Goal: Transaction & Acquisition: Book appointment/travel/reservation

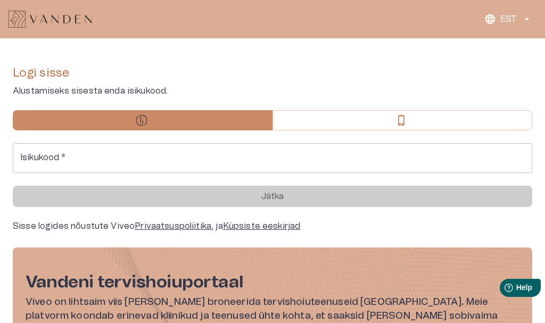
click at [155, 159] on input "Isikukood   *" at bounding box center [273, 158] width 520 height 30
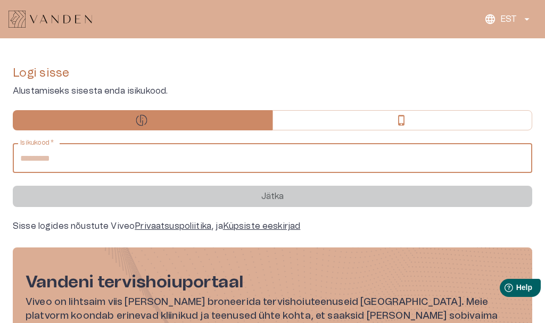
type input "**********"
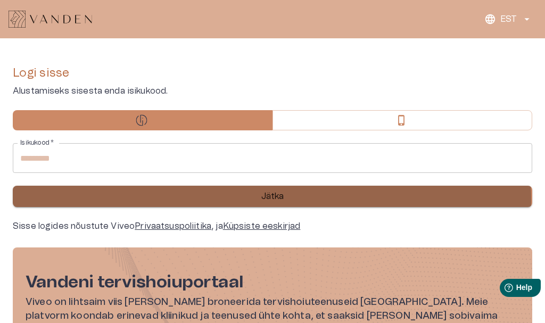
click at [256, 200] on button "Jätka" at bounding box center [273, 196] width 520 height 21
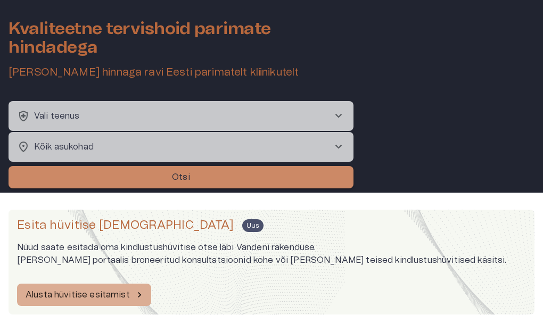
scroll to position [53, 0]
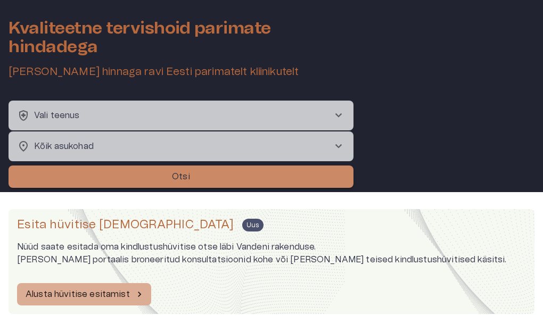
click at [323, 118] on button "health_and_safety Vali teenus chevron_right" at bounding box center [181, 116] width 345 height 30
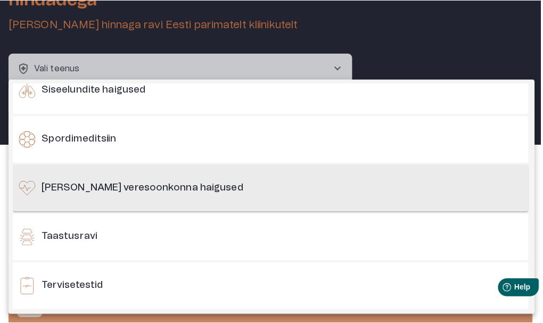
scroll to position [881, 0]
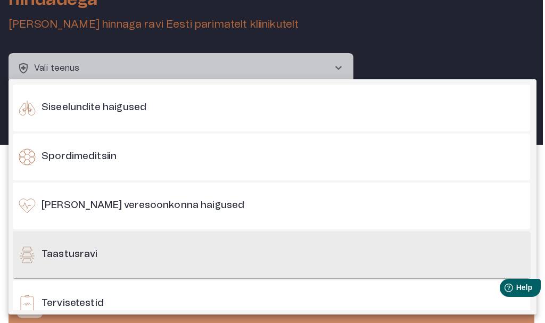
click at [95, 248] on h6 "Taastusravi" at bounding box center [70, 254] width 56 height 13
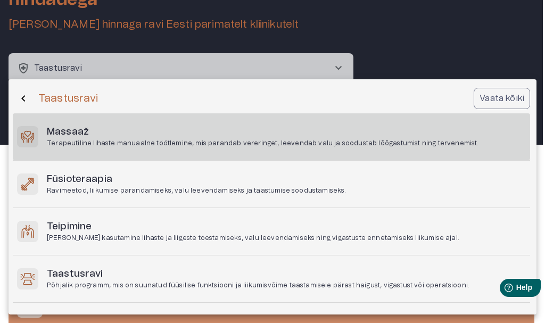
click at [125, 141] on p "Terapeutiline lihaste manuaalne töötlemine, mis parandab vereringet, leevendab …" at bounding box center [263, 143] width 432 height 9
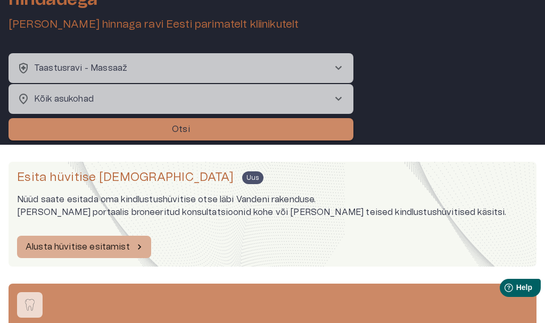
click at [118, 103] on body "Kvaliteetne tervishoid parimate hindadega [PERSON_NAME] soodsaima hinnaga ravi …" at bounding box center [272, 60] width 545 height 323
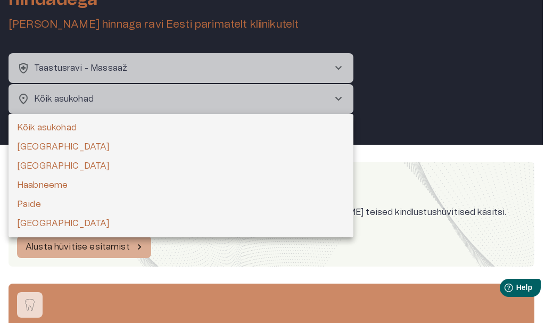
click at [21, 167] on li "[GEOGRAPHIC_DATA]" at bounding box center [181, 166] width 345 height 19
type input "**********"
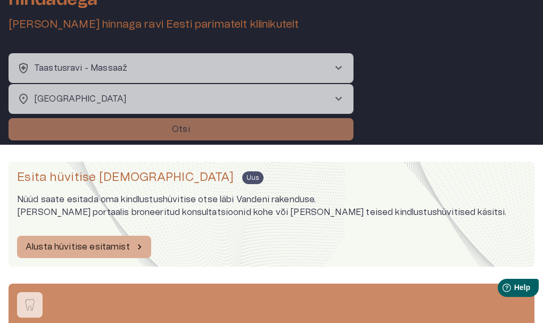
click at [65, 123] on button "Otsi" at bounding box center [181, 129] width 345 height 22
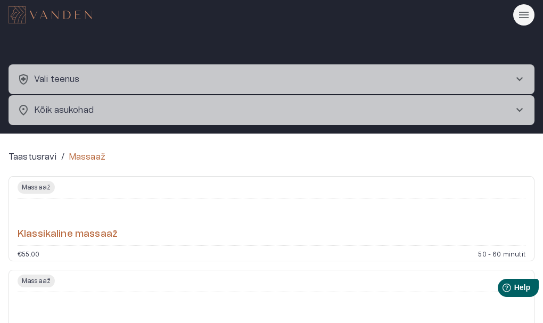
click at [76, 250] on div "Massaaž Klassikaline massaaž €55.00 50 - 60 minutit" at bounding box center [272, 218] width 526 height 85
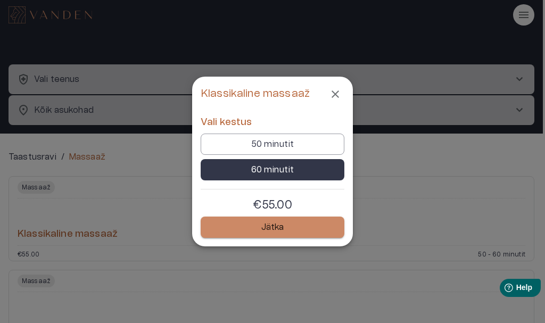
click at [339, 99] on icon "Close" at bounding box center [335, 94] width 13 height 13
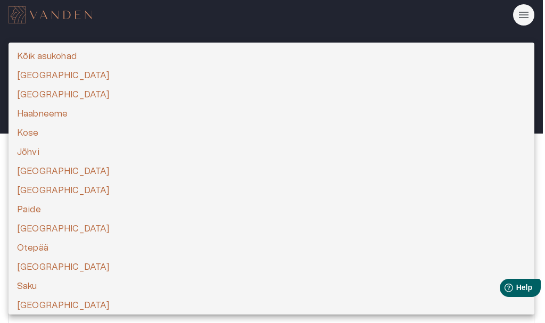
click at [92, 111] on body "health_and_safety Vali teenus chevron_right location_on Kõik asukohad chevron_r…" at bounding box center [272, 161] width 545 height 323
click at [143, 6] on div at bounding box center [272, 161] width 545 height 323
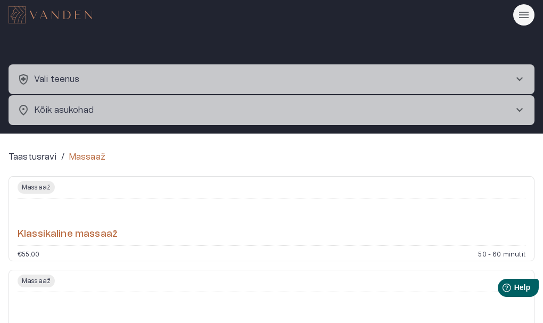
click at [135, 80] on button "health_and_safety Vali teenus chevron_right" at bounding box center [272, 79] width 526 height 30
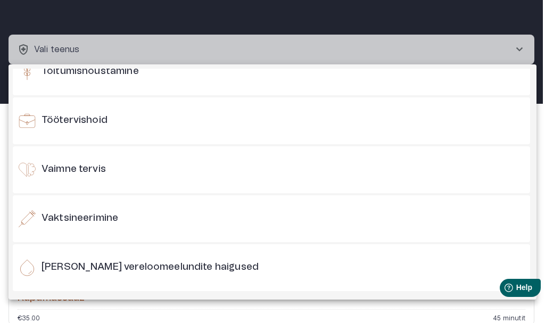
scroll to position [1093, 0]
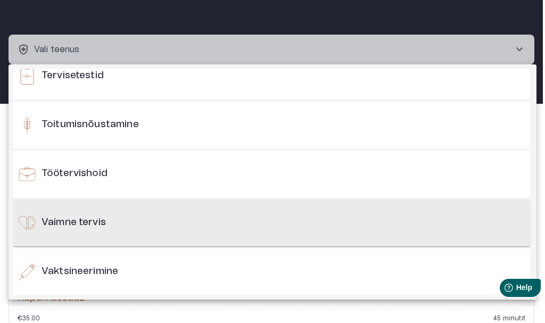
click at [89, 228] on h6 "Vaimne tervis" at bounding box center [74, 222] width 64 height 13
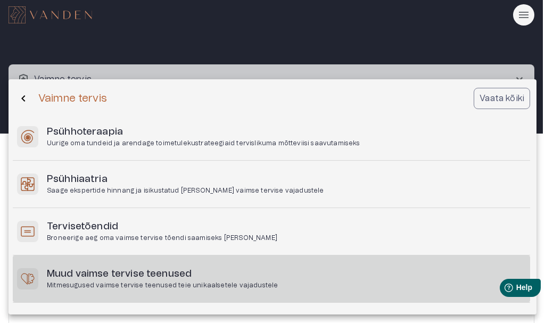
click at [104, 272] on h6 "Muud vaimse tervise teenused" at bounding box center [162, 274] width 231 height 13
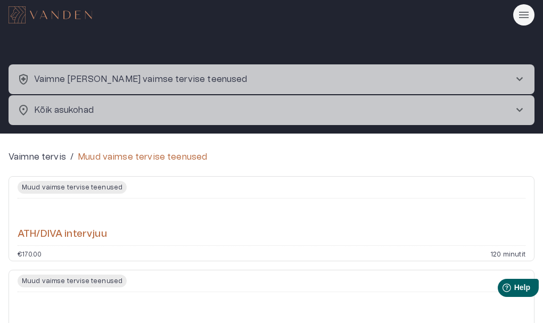
click at [86, 236] on h6 "ATH/DIVA intervjuu" at bounding box center [62, 234] width 89 height 13
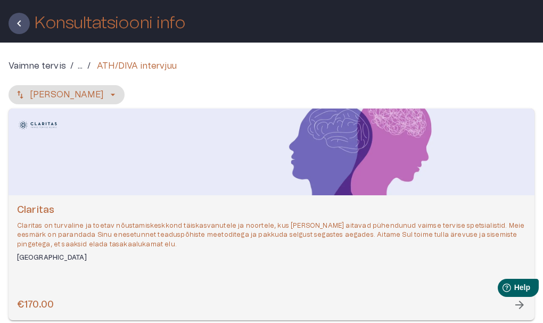
scroll to position [51, 0]
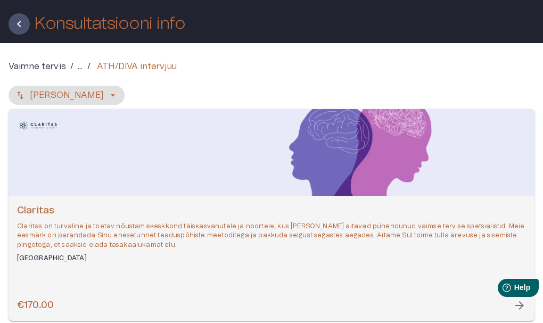
click at [60, 240] on p "Claritas on turvaline ja toetav nõustamiskeskkond täiskasvanutele ja noortele, …" at bounding box center [271, 235] width 509 height 27
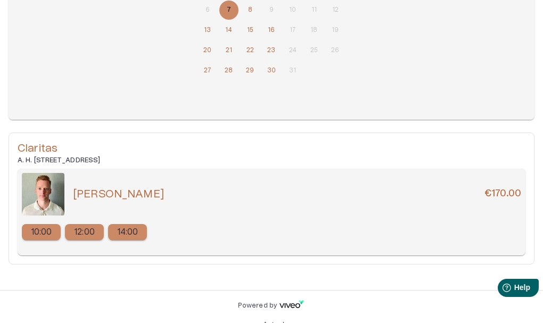
scroll to position [281, 0]
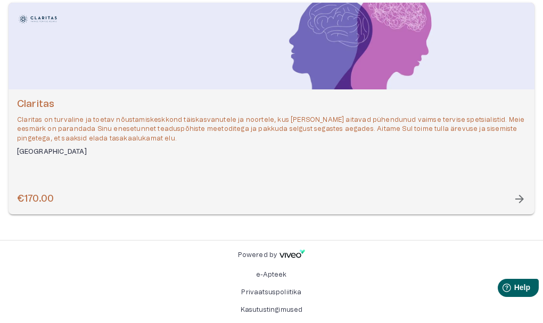
scroll to position [51, 0]
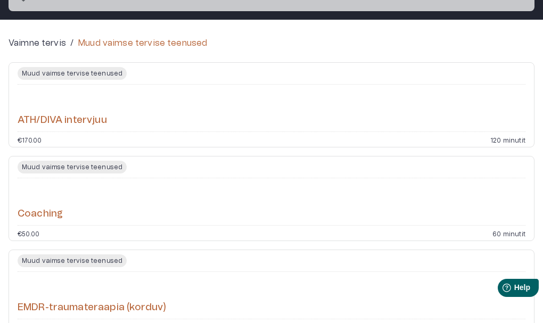
scroll to position [160, 0]
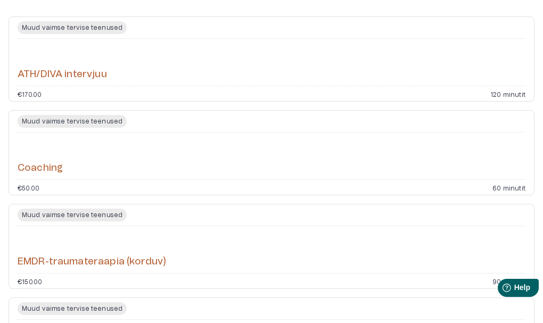
click at [212, 168] on div "Coaching" at bounding box center [272, 156] width 508 height 38
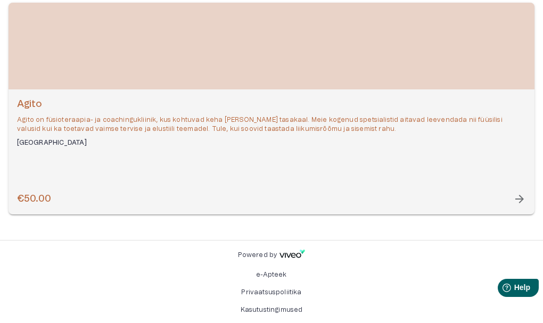
scroll to position [104, 0]
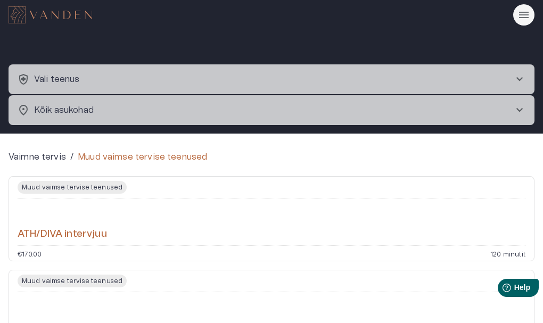
click at [80, 75] on button "health_and_safety Vali teenus chevron_right" at bounding box center [272, 79] width 526 height 30
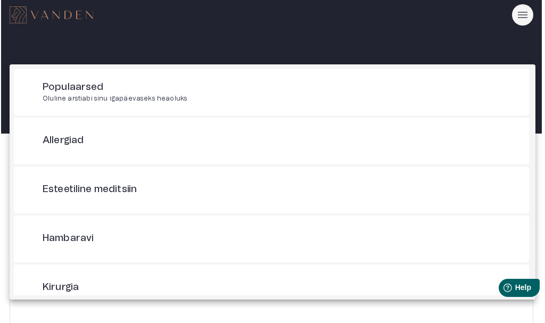
scroll to position [30, 0]
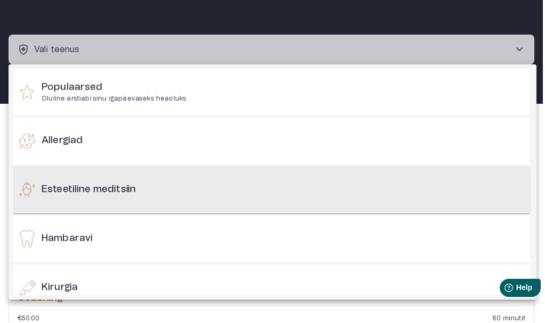
click at [111, 191] on h6 "Esteetiline meditsiin" at bounding box center [89, 189] width 94 height 13
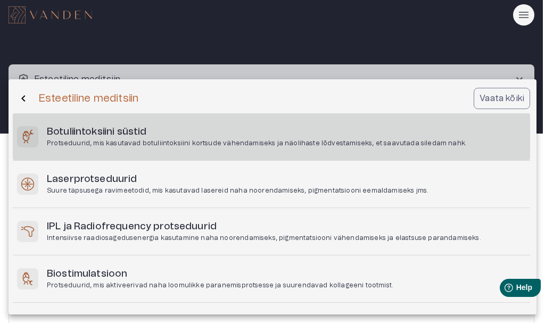
click at [113, 133] on h6 "Botuliintoksiini süstid" at bounding box center [257, 132] width 420 height 13
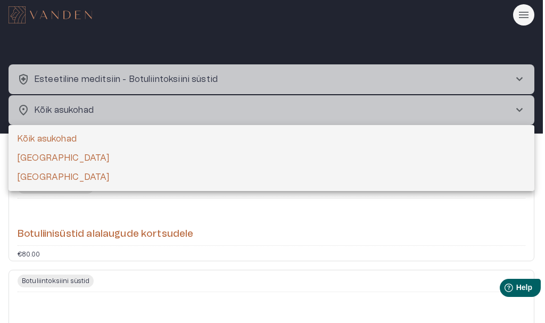
click at [96, 120] on body "health_and_safety Esteetiline meditsiin - Botuliintoksiini süstid chevron_right…" at bounding box center [272, 161] width 545 height 323
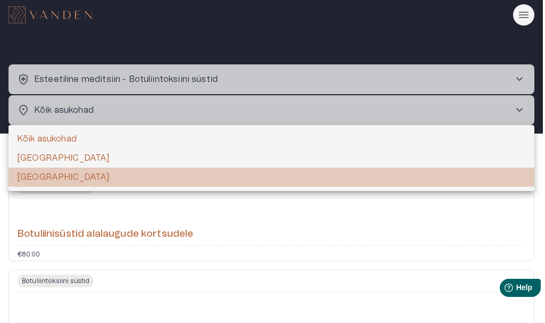
click at [42, 179] on li "[GEOGRAPHIC_DATA]" at bounding box center [272, 177] width 526 height 19
type input "**********"
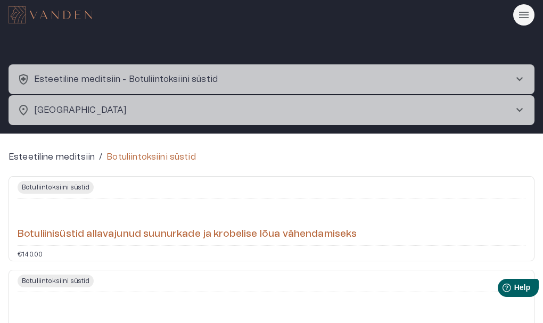
click at [62, 91] on button "health_and_safety Esteetiline meditsiin - Botuliintoksiini süstid chevron_right" at bounding box center [272, 79] width 526 height 30
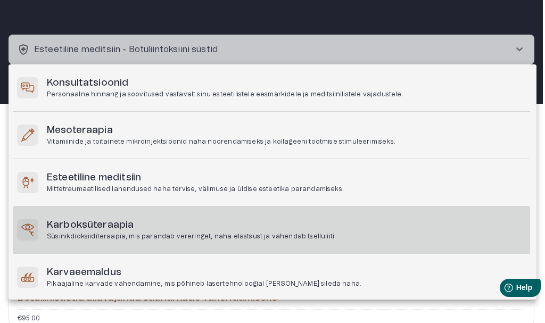
scroll to position [319, 0]
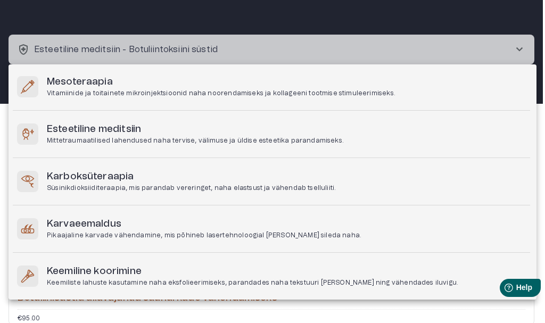
click at [29, 54] on div at bounding box center [272, 161] width 545 height 323
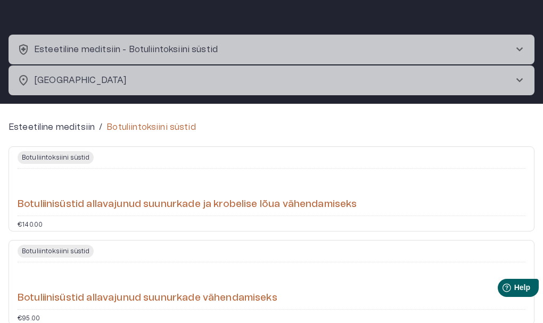
click at [24, 48] on span "health_and_safety" at bounding box center [23, 49] width 13 height 13
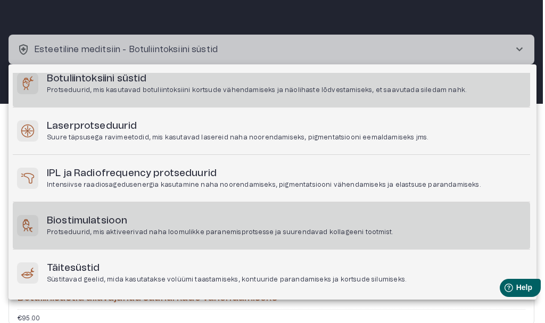
scroll to position [0, 0]
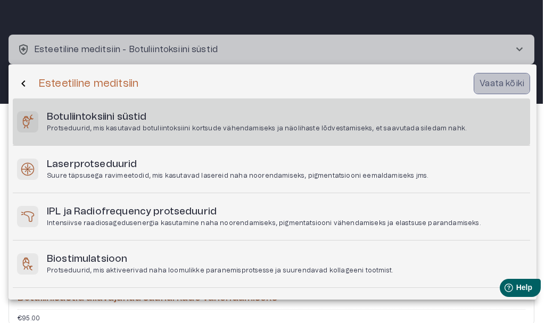
click at [493, 85] on p "Vaata kõiki" at bounding box center [502, 83] width 45 height 13
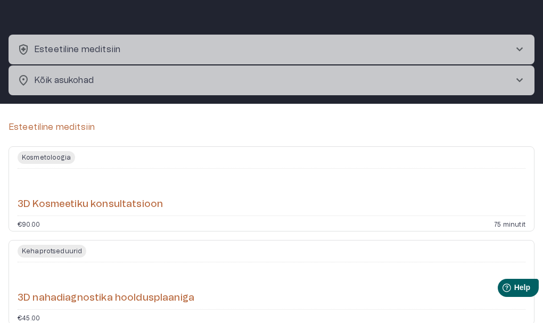
click at [126, 46] on button "health_and_safety Esteetiline meditsiin chevron_right" at bounding box center [272, 50] width 526 height 30
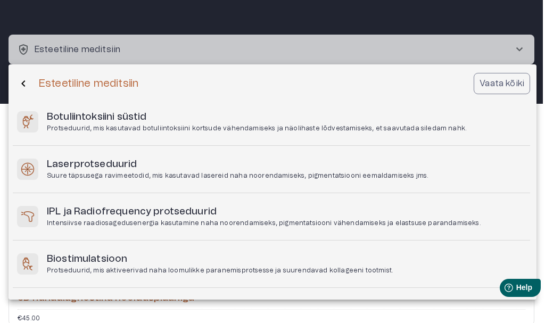
click at [21, 84] on span "chevron_backward" at bounding box center [23, 83] width 13 height 13
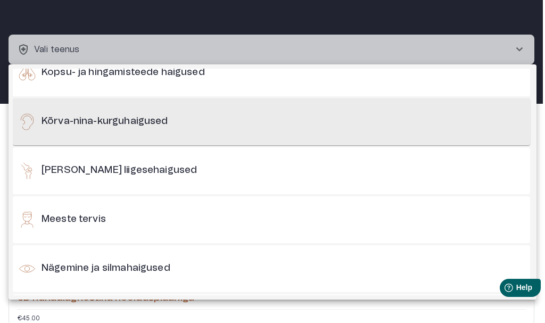
scroll to position [373, 0]
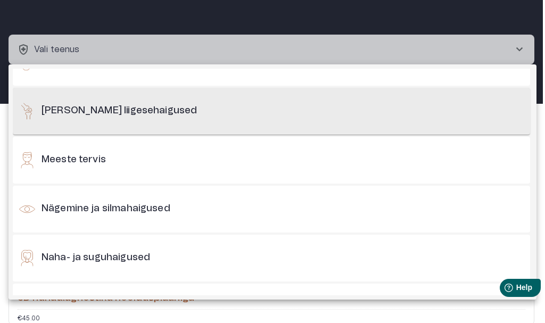
click at [123, 127] on div "[PERSON_NAME] liigesehaigused" at bounding box center [271, 111] width 517 height 47
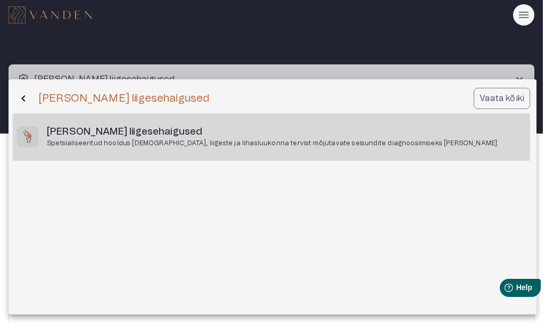
click at [122, 127] on h6 "[PERSON_NAME] liigesehaigused" at bounding box center [273, 132] width 452 height 13
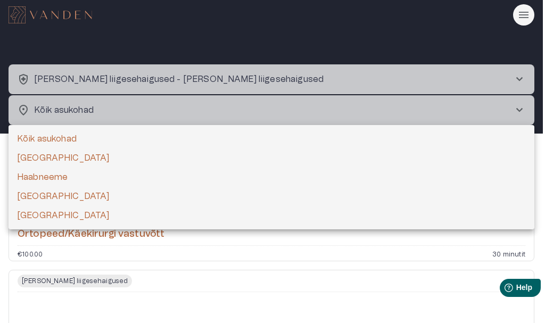
click at [90, 119] on body "health_and_safety [PERSON_NAME] liigesehaigused - [PERSON_NAME] liigesehaigused…" at bounding box center [272, 161] width 545 height 323
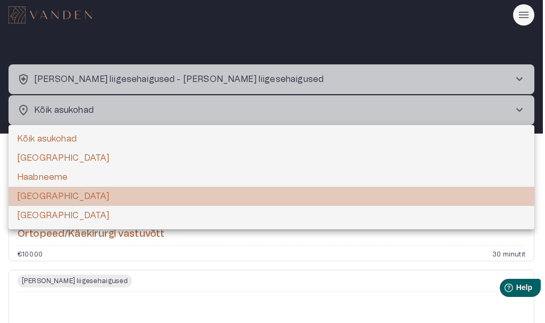
click at [24, 194] on li "[GEOGRAPHIC_DATA]" at bounding box center [272, 196] width 526 height 19
type input "**********"
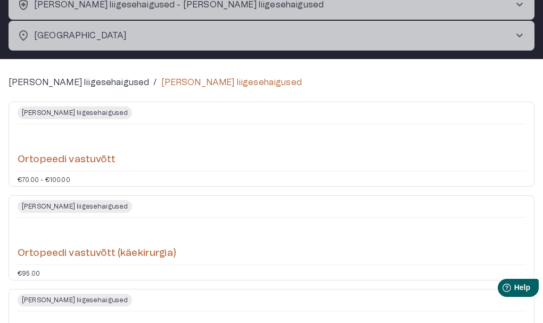
scroll to position [21, 0]
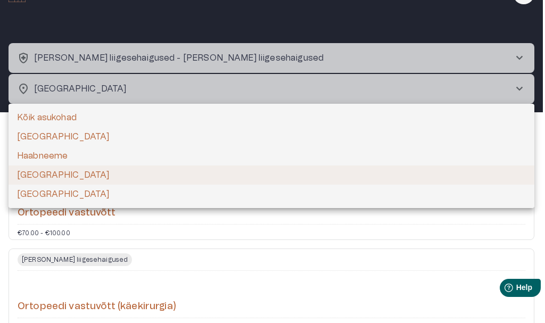
click at [87, 97] on body "**********" at bounding box center [272, 140] width 545 height 323
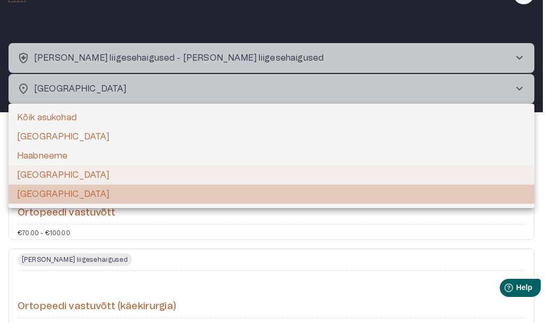
click at [41, 195] on li "[GEOGRAPHIC_DATA]" at bounding box center [272, 194] width 526 height 19
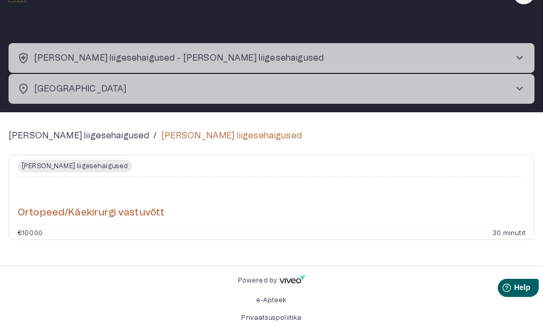
click at [123, 63] on p "[PERSON_NAME] liigesehaigused - [PERSON_NAME] liigesehaigused" at bounding box center [179, 58] width 290 height 13
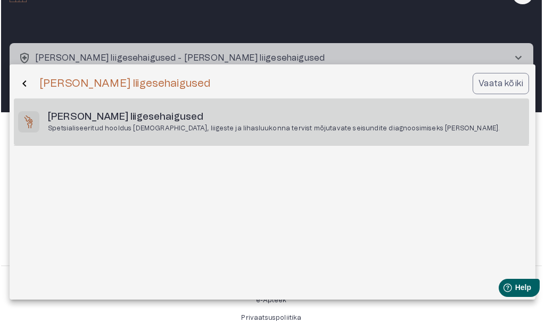
scroll to position [30, 0]
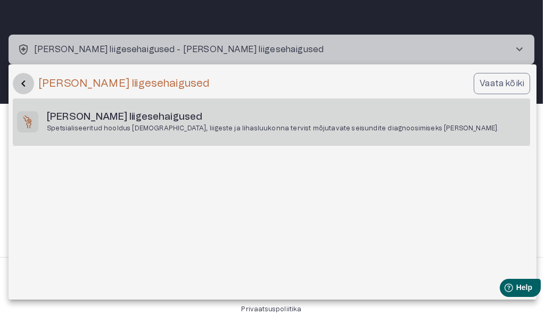
click at [22, 90] on span "chevron_backward" at bounding box center [23, 83] width 13 height 13
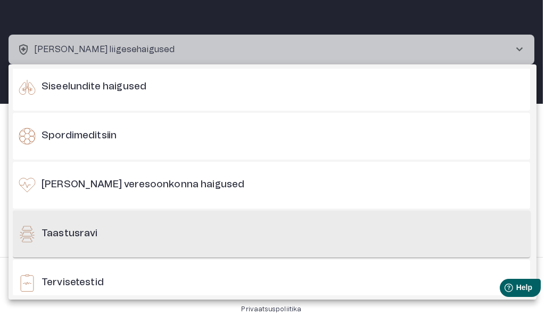
scroll to position [905, 0]
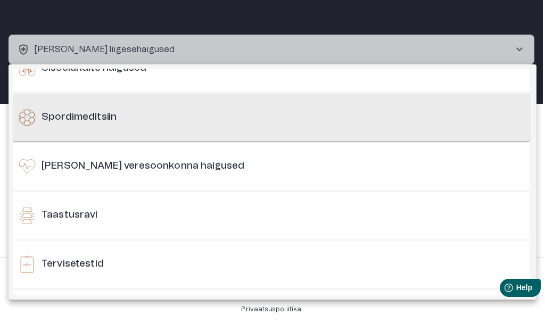
click at [82, 126] on div "Spordimeditsiin" at bounding box center [271, 117] width 517 height 47
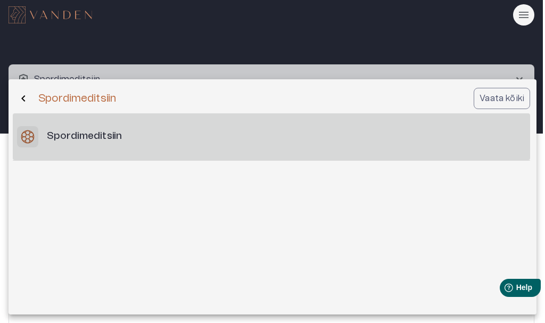
click at [82, 146] on div "Spordimeditsiin" at bounding box center [271, 136] width 517 height 47
